Goal: Task Accomplishment & Management: Use online tool/utility

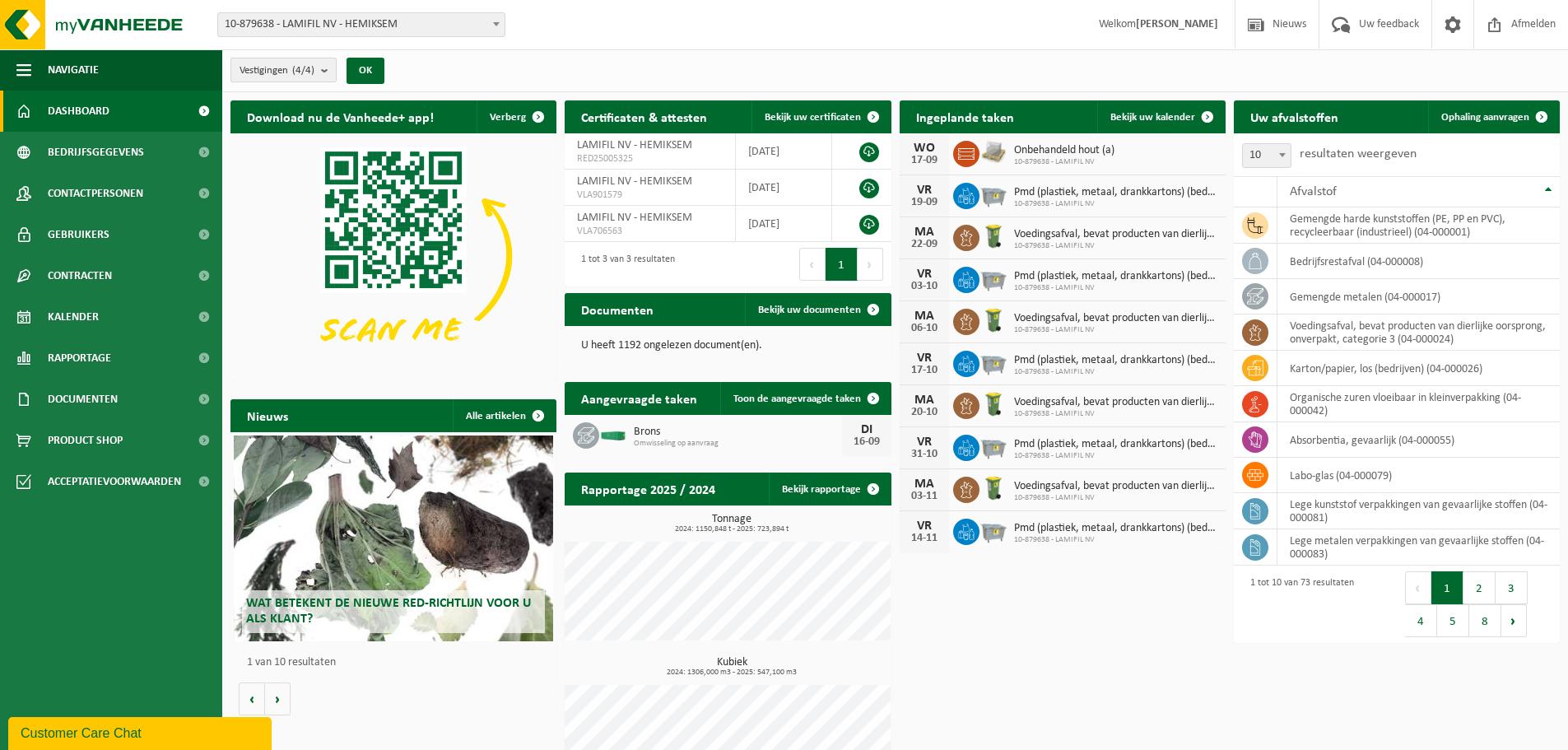
drag, startPoint x: 276, startPoint y: 28, endPoint x: 287, endPoint y: 78, distance: 51.2
click at [276, 27] on span "10-879638 - LAMIFIL NV - HEMIKSEM" at bounding box center [361, 24] width 286 height 23
click at [1499, 116] on span "Ophaling aanvragen" at bounding box center [1485, 117] width 88 height 10
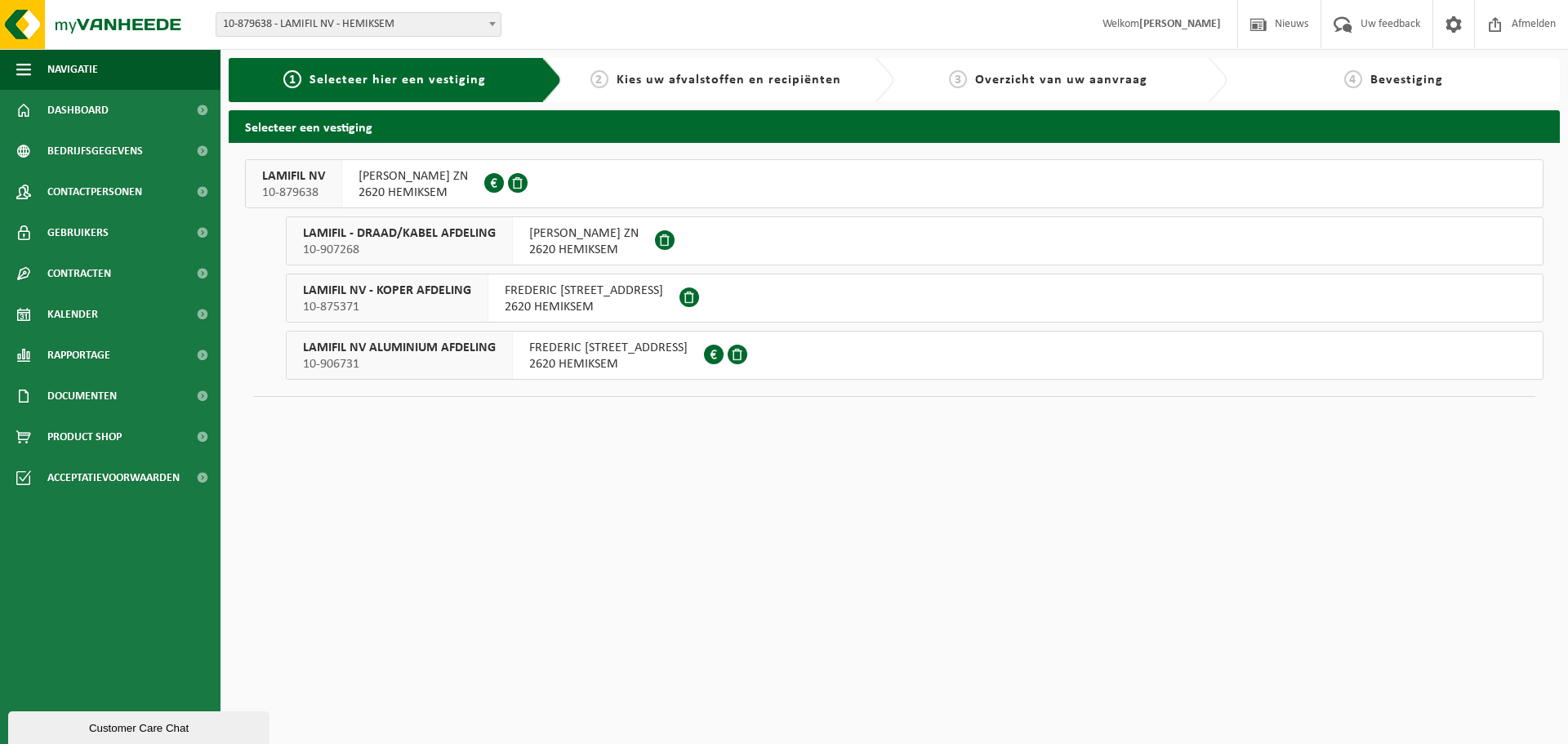
click at [317, 177] on span "LAMIFIL NV" at bounding box center [293, 176] width 62 height 16
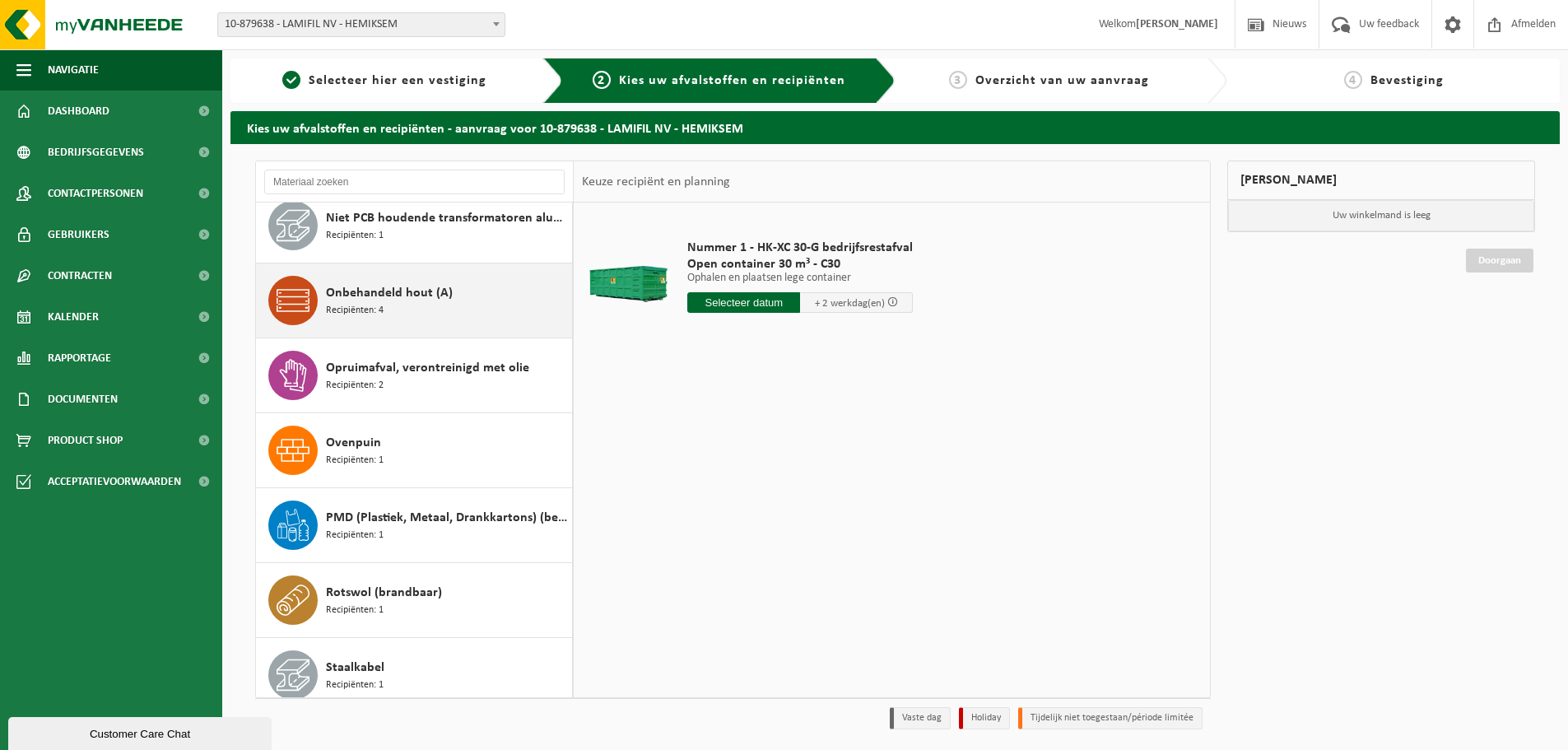
click at [392, 273] on div "Onbehandeld hout (A) Recipiënten: 4" at bounding box center [414, 300] width 317 height 74
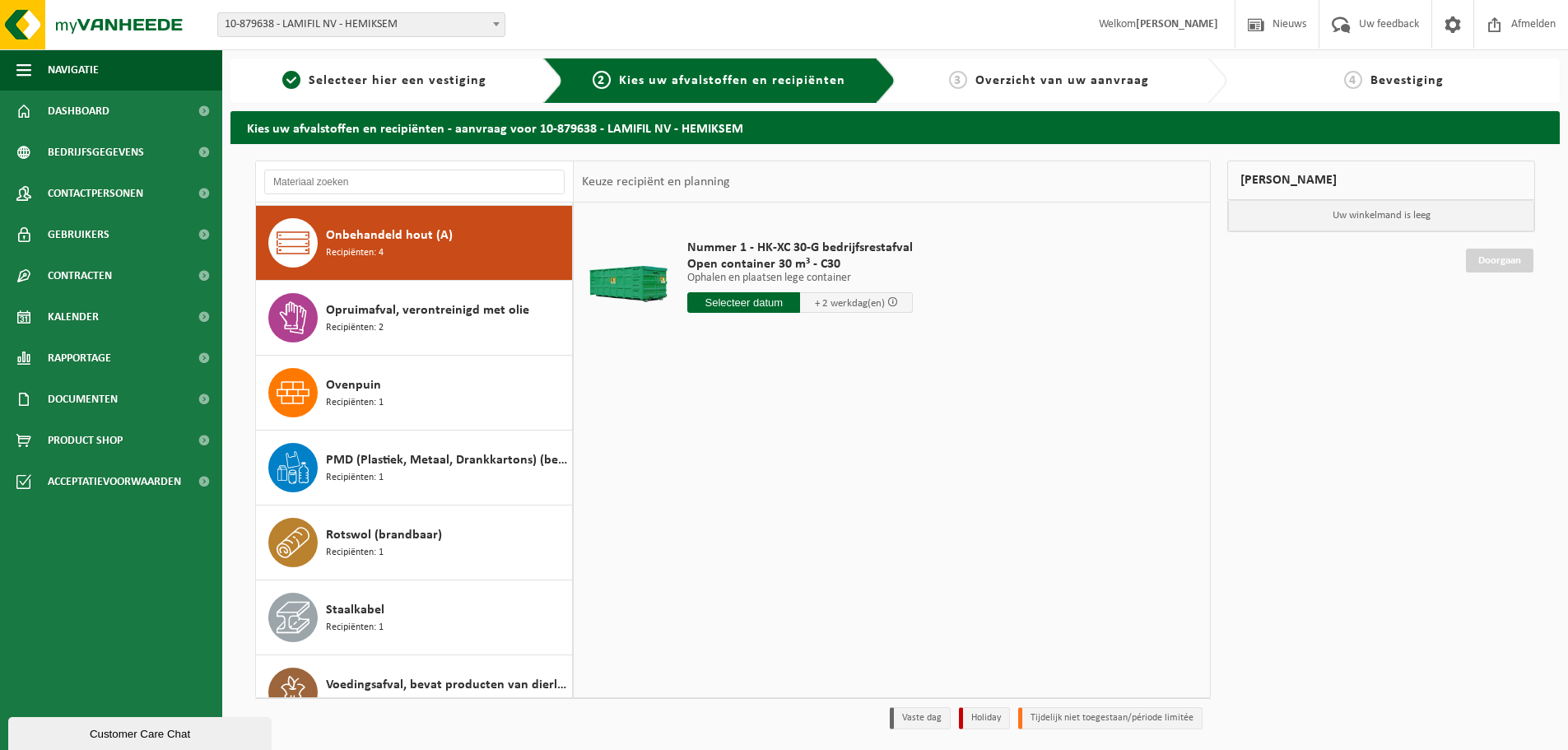
scroll to position [1048, 0]
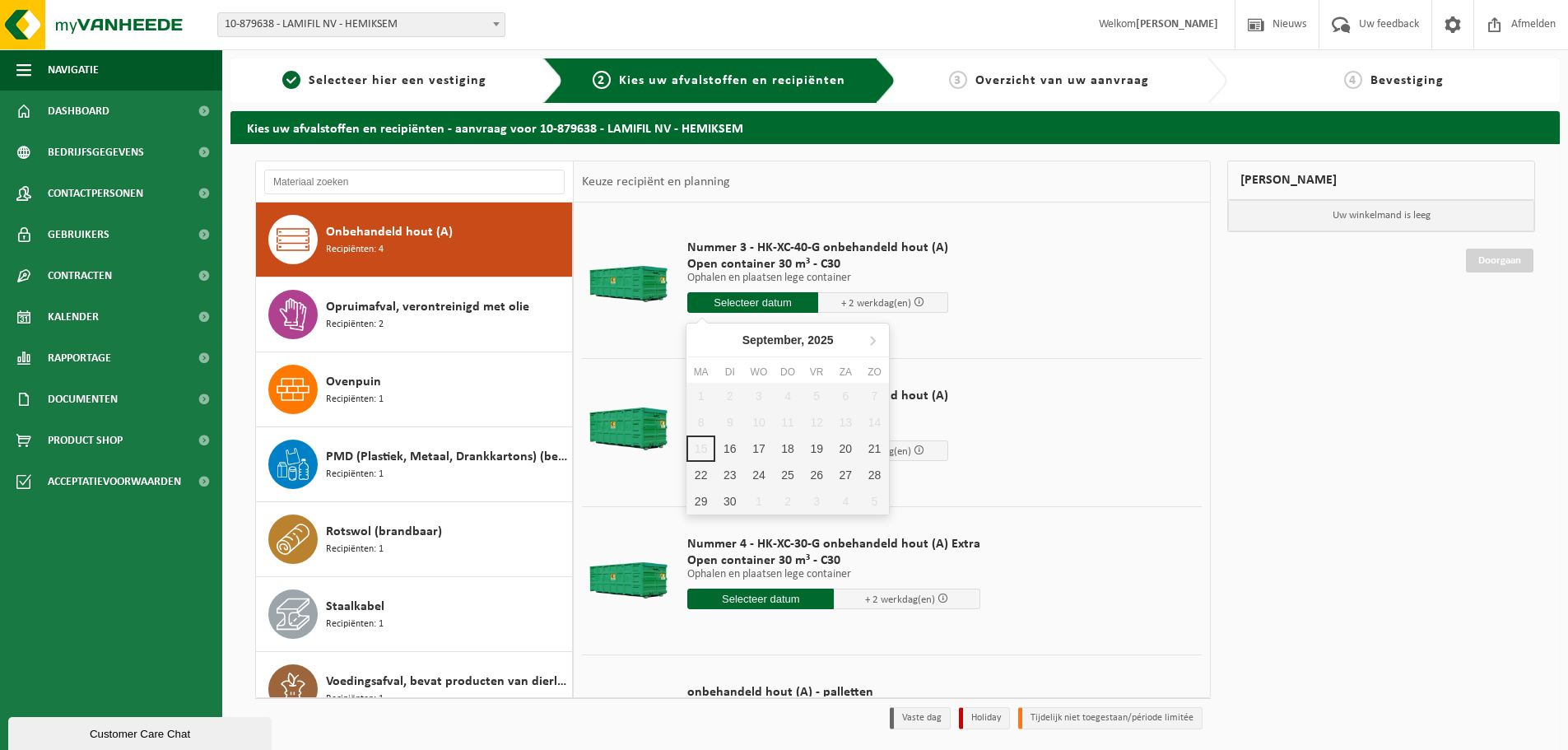
click at [766, 301] on input "text" at bounding box center [753, 303] width 131 height 21
click at [736, 441] on div "16" at bounding box center [729, 448] width 28 height 27
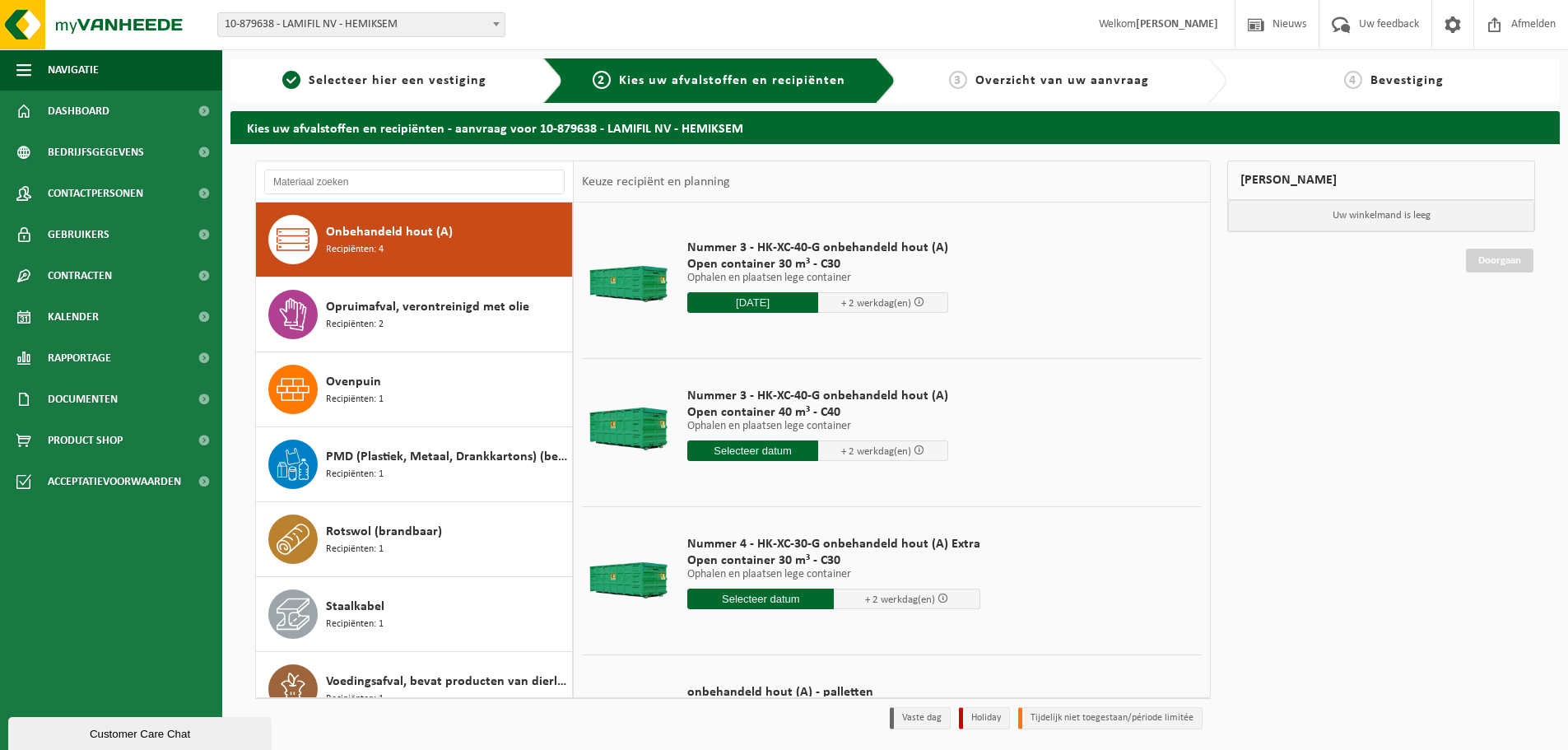
type input "Van 2025-09-16"
type input "2025-09-16"
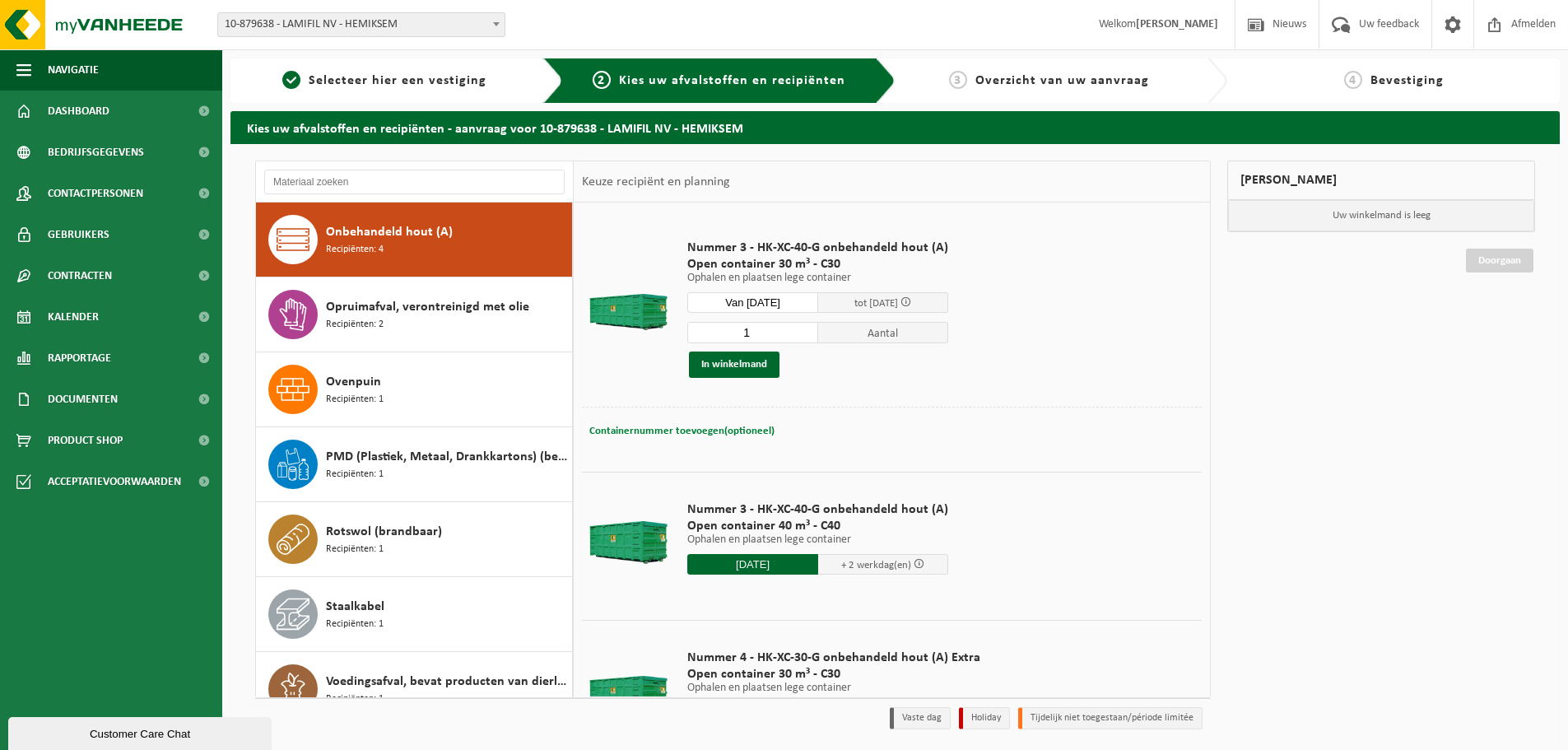
click at [717, 425] on span "Containernummer toevoegen(optioneel)" at bounding box center [681, 430] width 185 height 10
type input "C30/888"
click at [756, 371] on button "In winkelmand" at bounding box center [734, 365] width 91 height 27
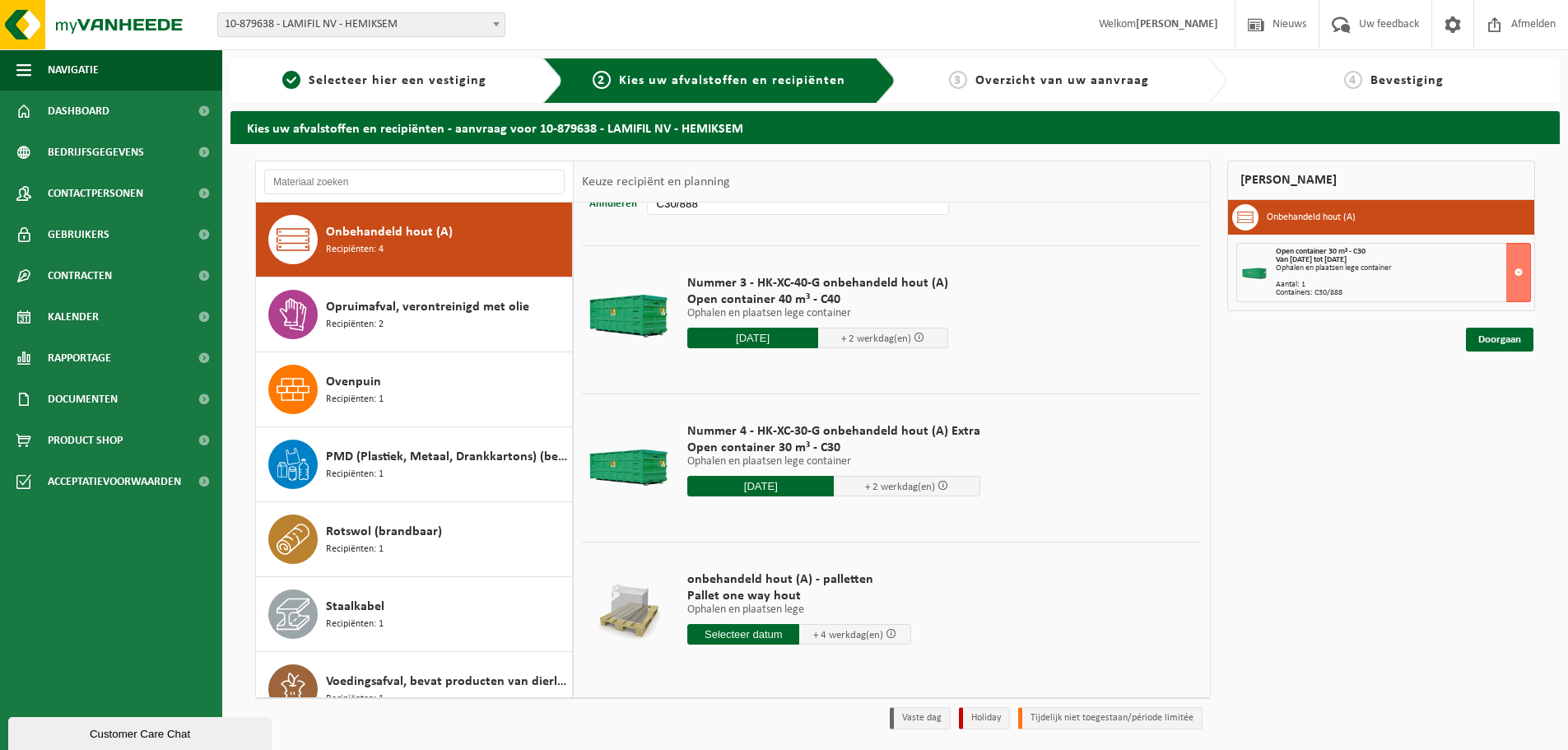
scroll to position [228, 0]
click at [769, 484] on input "2025-09-16" at bounding box center [761, 485] width 147 height 21
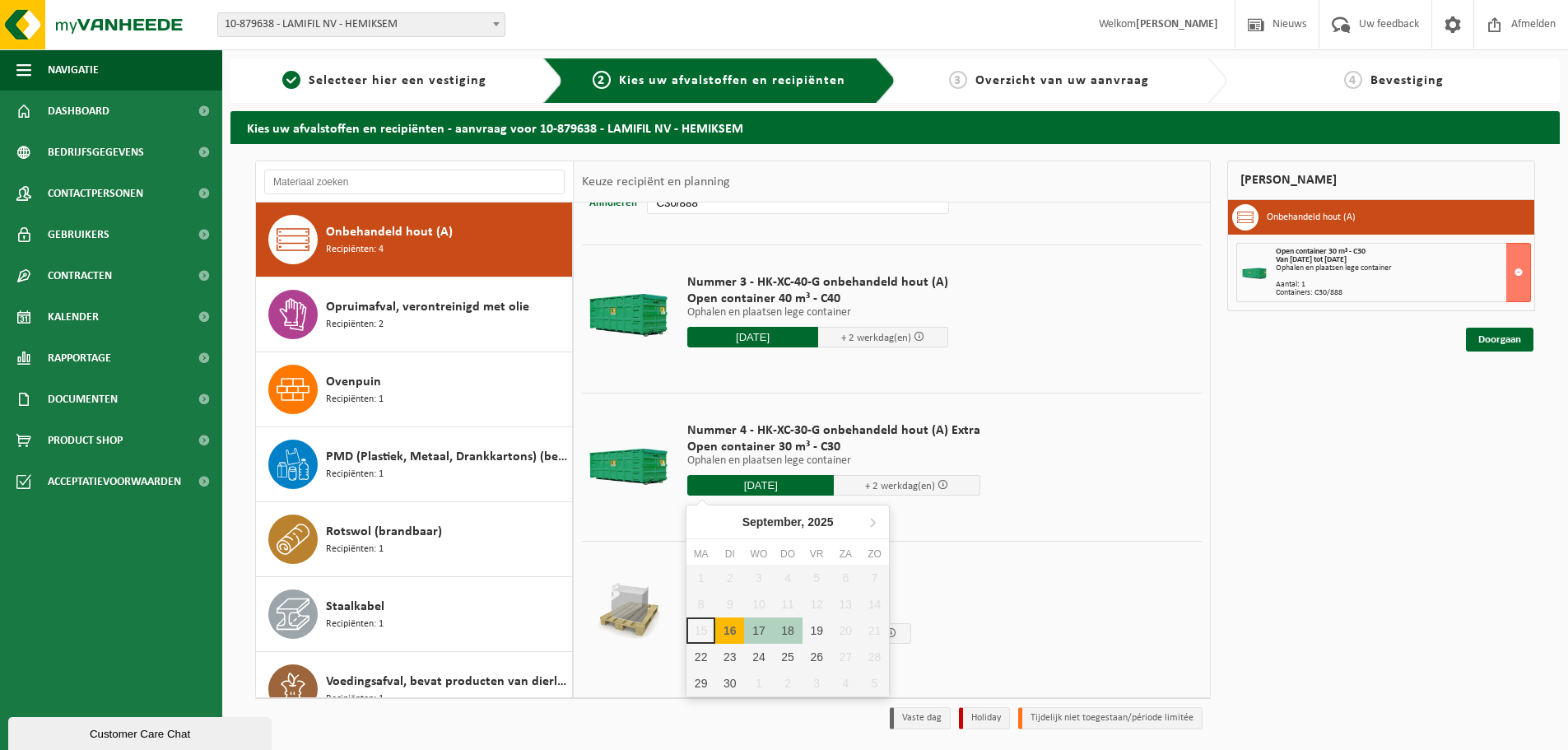
click at [731, 629] on div "16" at bounding box center [729, 630] width 28 height 27
click at [700, 639] on div "1 2 3 4 5 6 7 8 9 10 11 12 13 14 15 16 17 18 19 20 21 22 23 24 25 26 27 28 29 3…" at bounding box center [787, 630] width 203 height 132
click at [734, 627] on div "16" at bounding box center [729, 630] width 28 height 27
type input "Van 2025-09-16"
type input "2025-09-16"
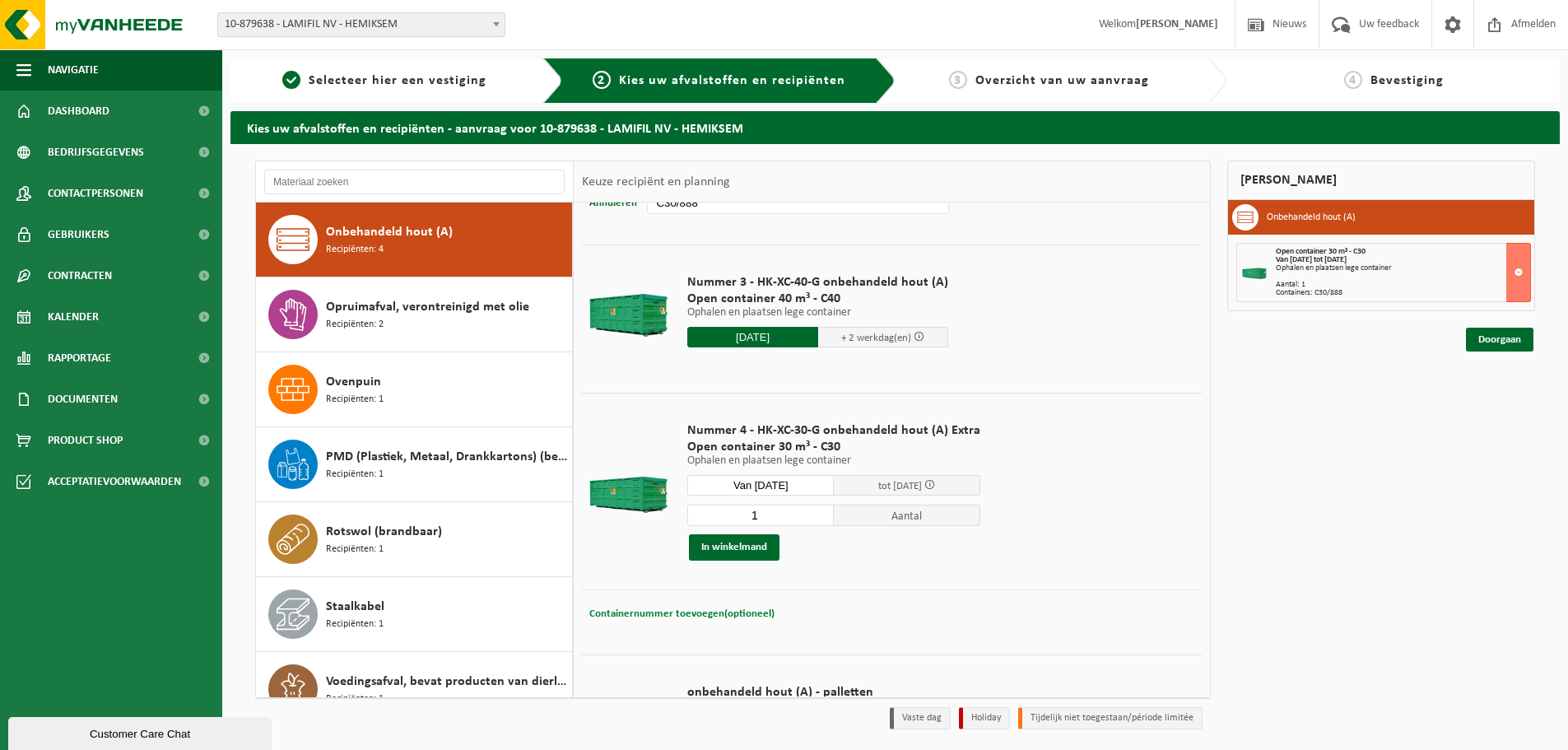
click at [669, 613] on span "Containernummer toevoegen(optioneel)" at bounding box center [681, 613] width 185 height 10
type input "C30/485"
click at [724, 541] on button "In winkelmand" at bounding box center [734, 547] width 91 height 27
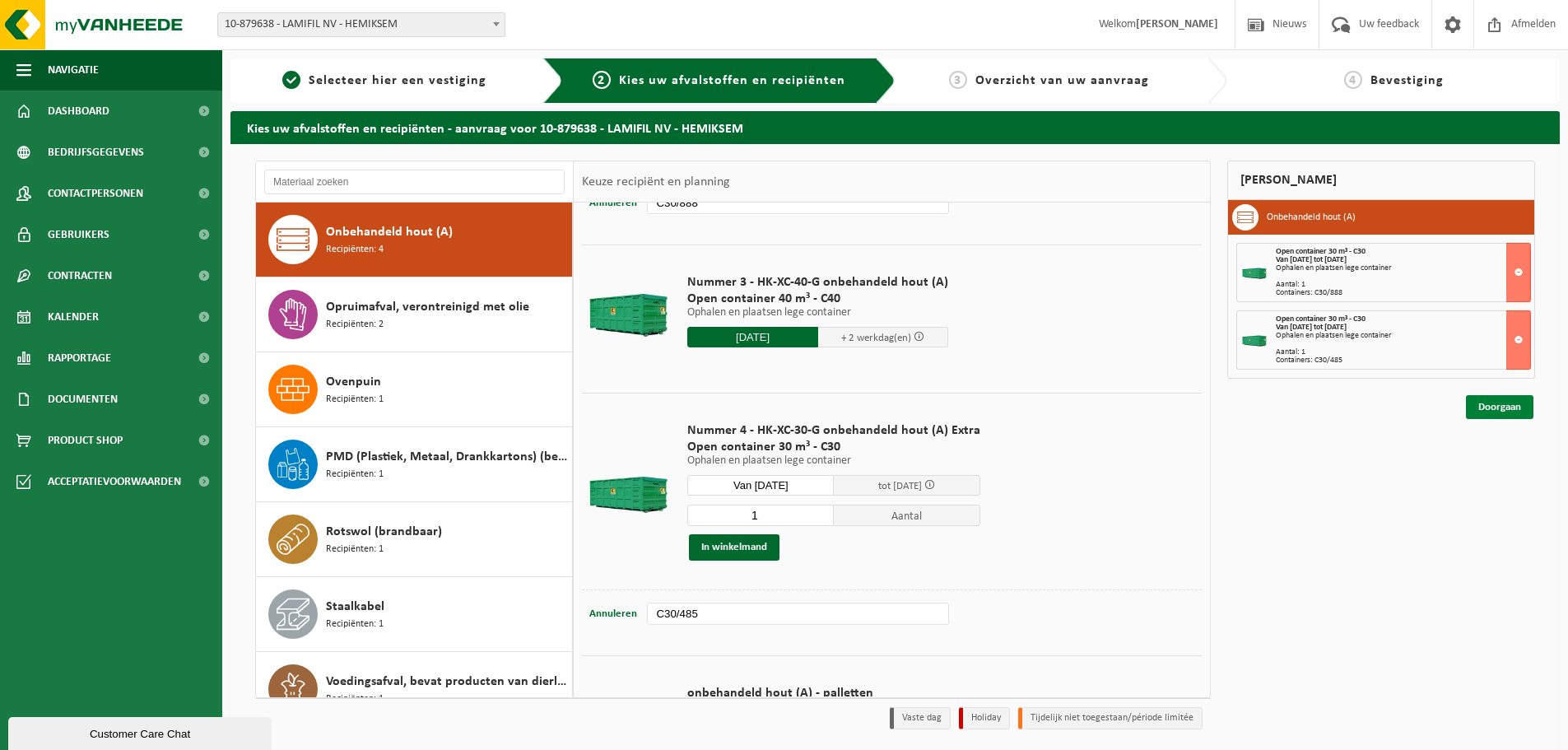
click at [1506, 403] on link "Doorgaan" at bounding box center [1500, 407] width 67 height 24
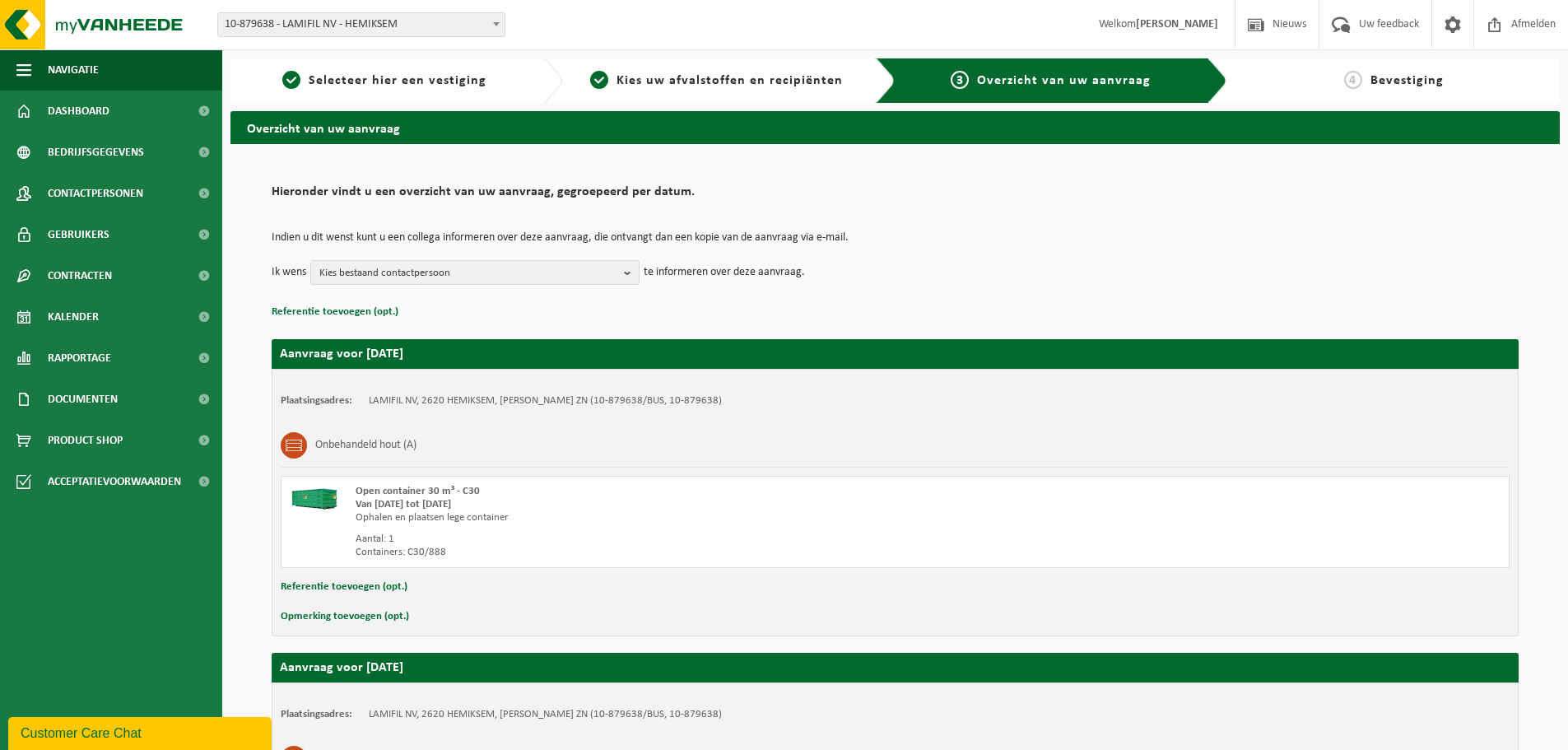
drag, startPoint x: 625, startPoint y: 274, endPoint x: 590, endPoint y: 309, distance: 49.5
click at [625, 274] on b "button" at bounding box center [631, 272] width 15 height 23
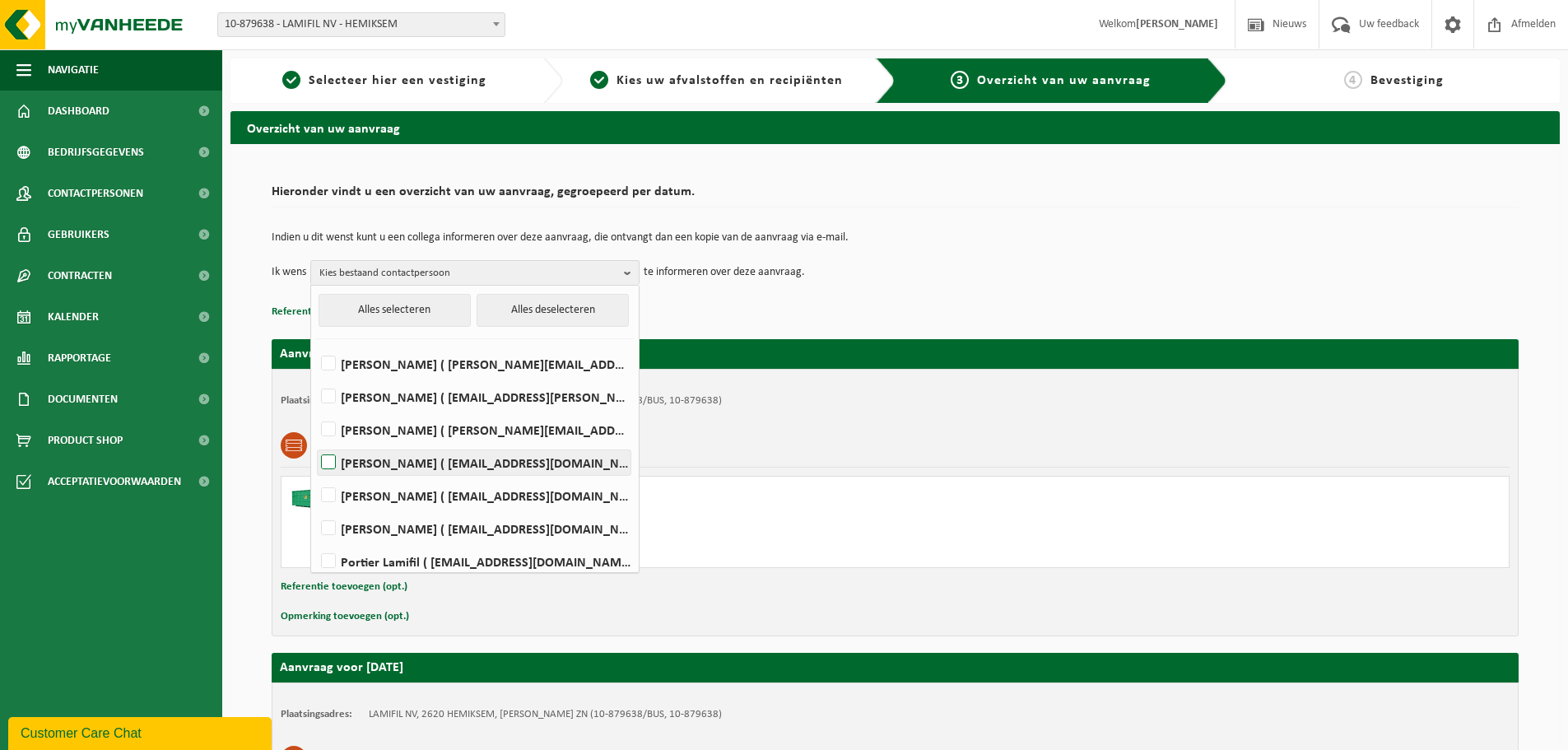
click at [418, 469] on label "Laurens De Vos ( laurens.devos@lamifil.be )" at bounding box center [474, 462] width 313 height 25
click at [316, 442] on input "Laurens De Vos ( laurens.devos@lamifil.be )" at bounding box center [315, 441] width 1 height 1
checkbox input "true"
drag, startPoint x: 957, startPoint y: 589, endPoint x: 1033, endPoint y: 619, distance: 81.7
click at [957, 590] on div "Referentie toevoegen (opt.)" at bounding box center [894, 586] width 1229 height 22
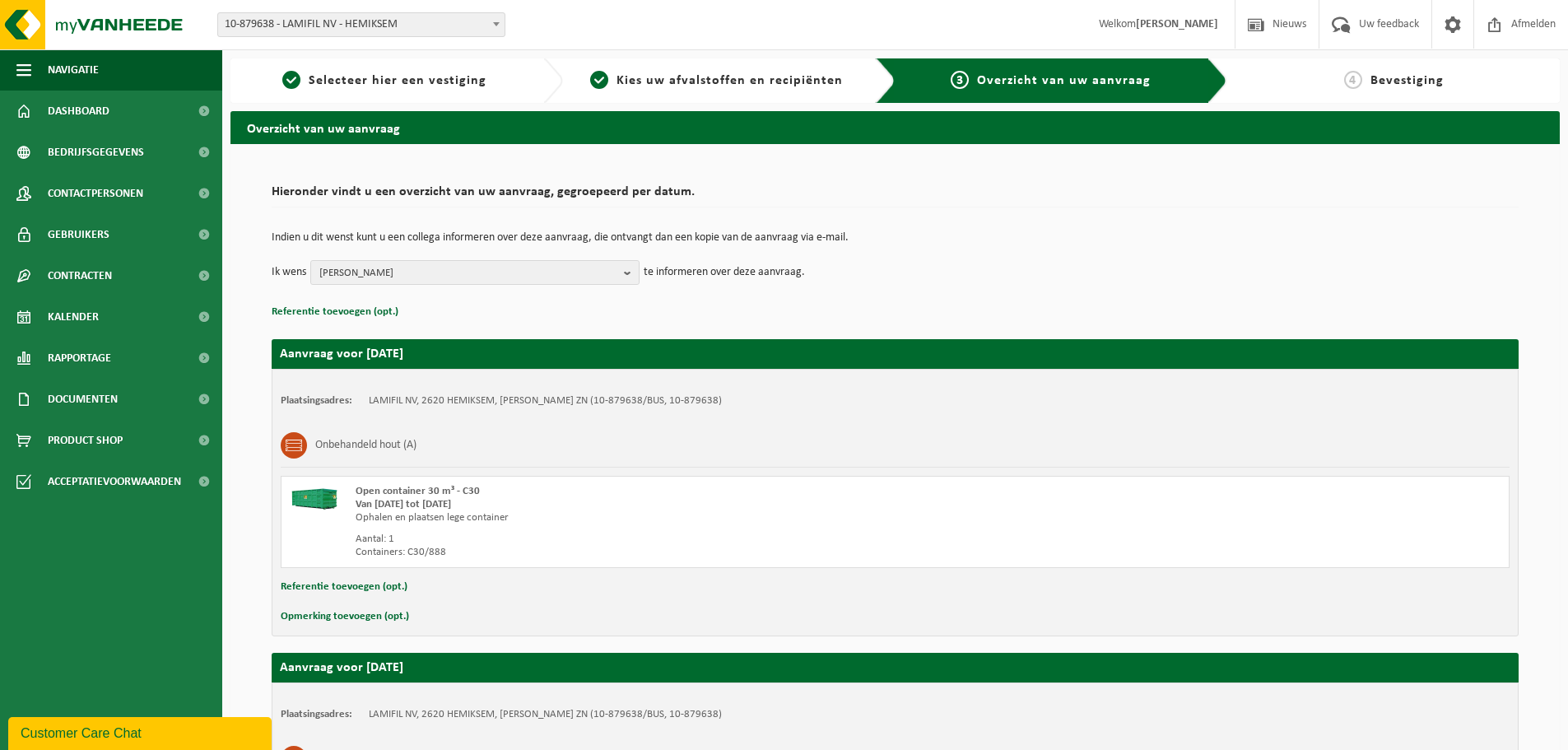
scroll to position [283, 0]
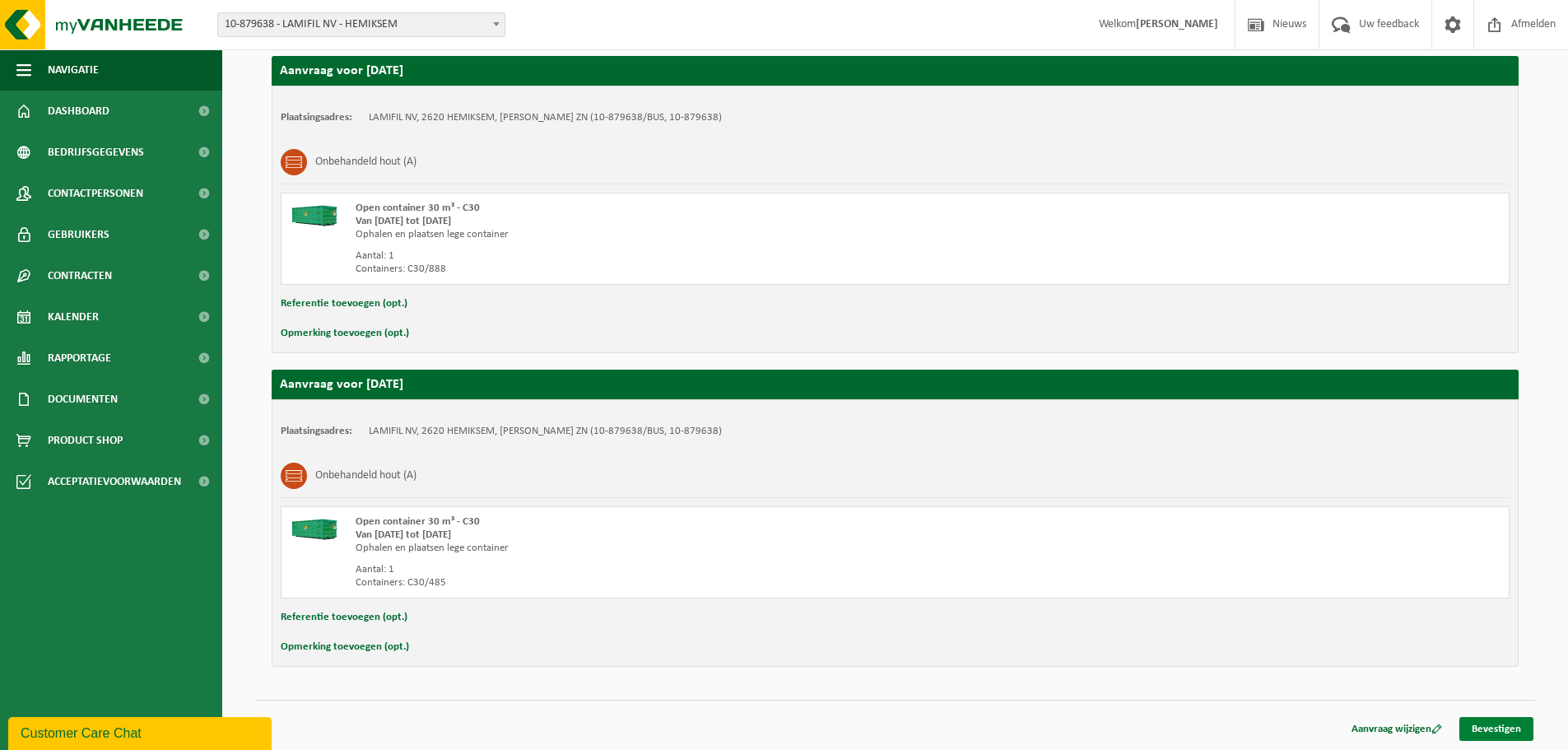
click at [1510, 727] on link "Bevestigen" at bounding box center [1496, 728] width 74 height 24
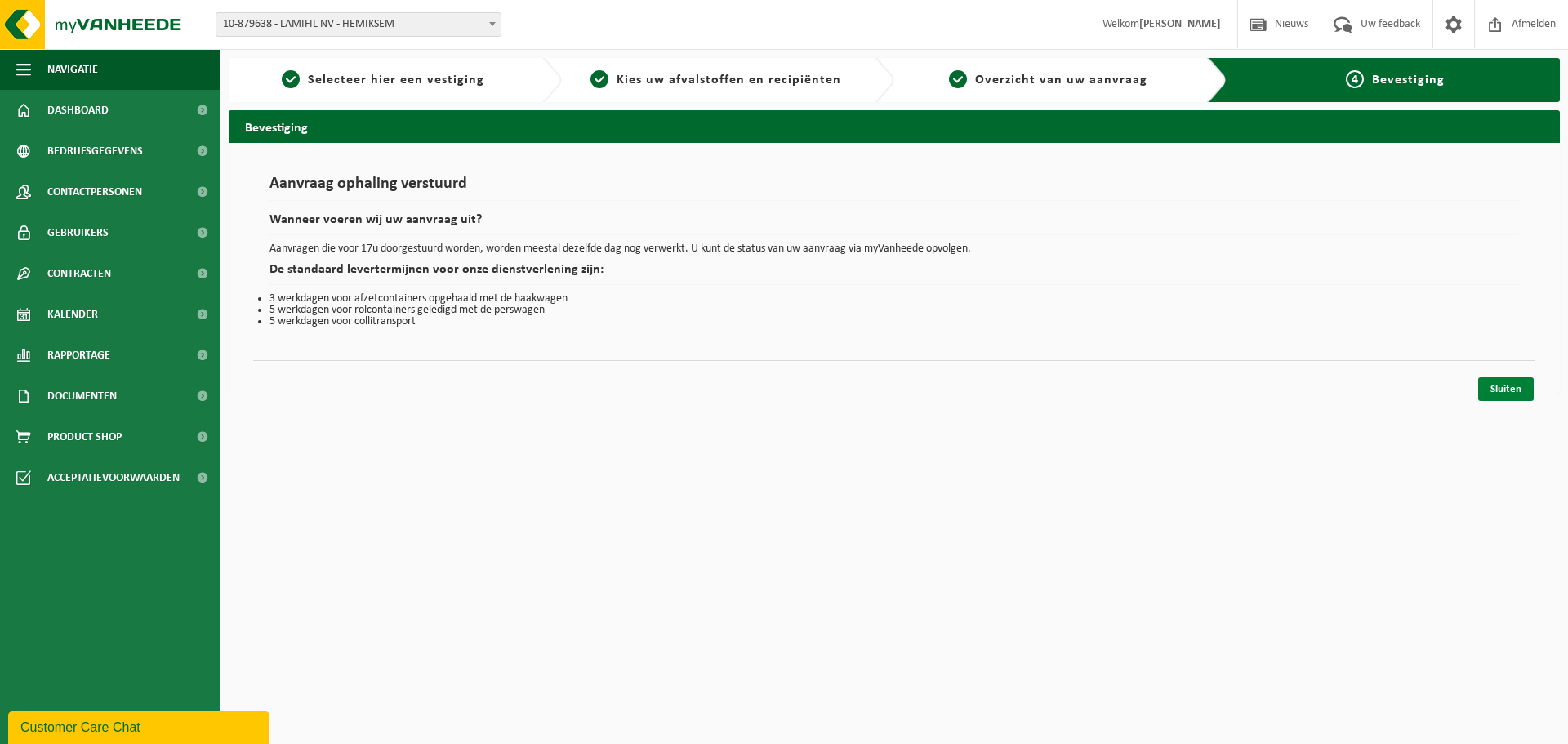
click at [1502, 389] on link "Sluiten" at bounding box center [1506, 389] width 56 height 24
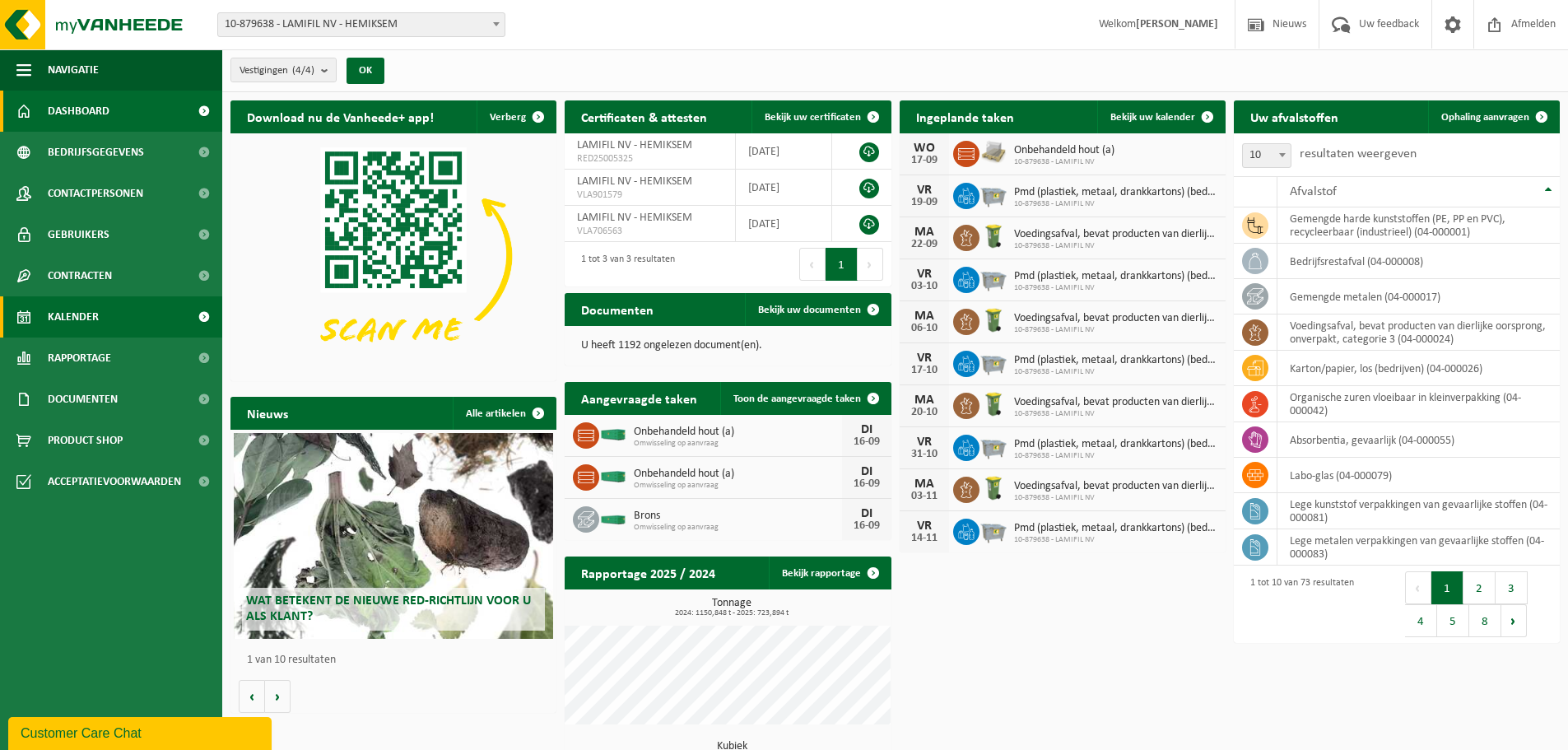
click at [68, 322] on span "Kalender" at bounding box center [72, 317] width 51 height 41
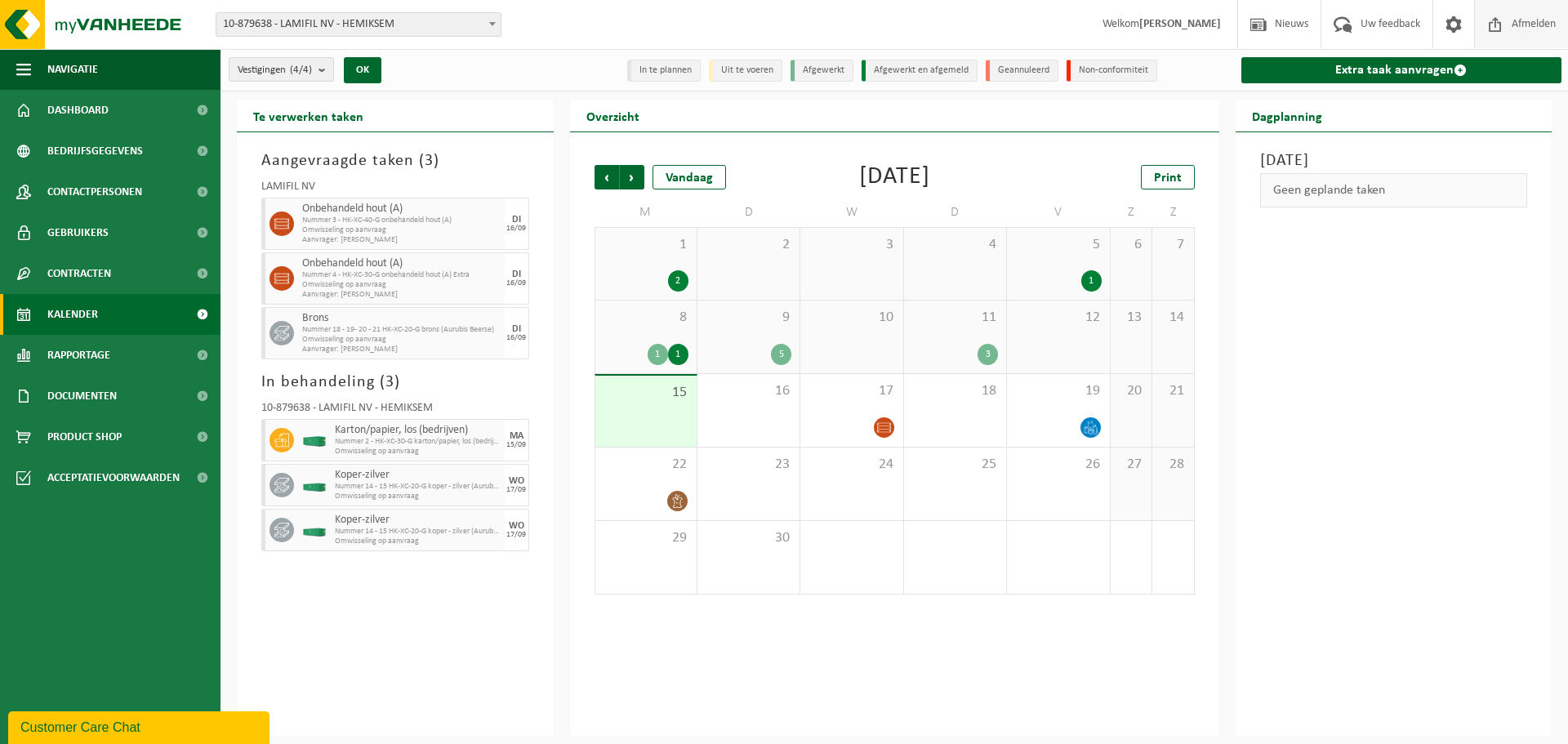
click at [1530, 27] on span "Afmelden" at bounding box center [1533, 24] width 52 height 48
